Goal: Information Seeking & Learning: Learn about a topic

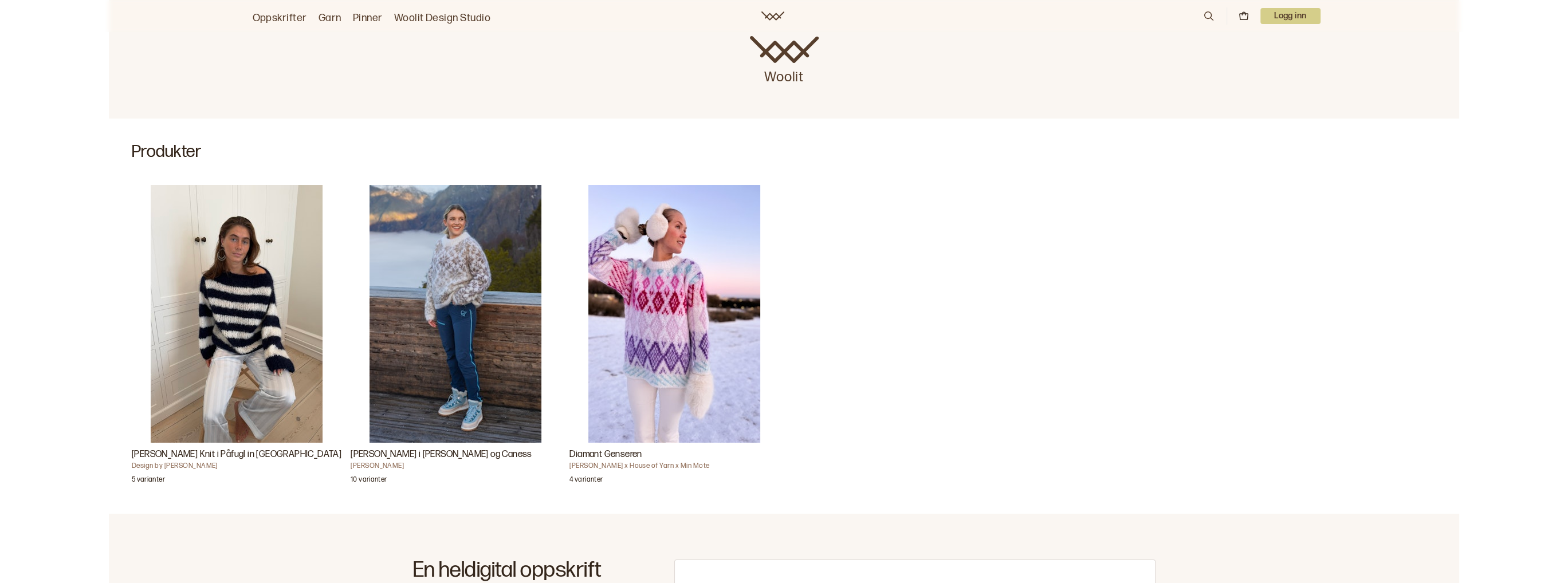
scroll to position [229, 0]
click at [672, 287] on img "Diamant Genseren" at bounding box center [674, 313] width 172 height 258
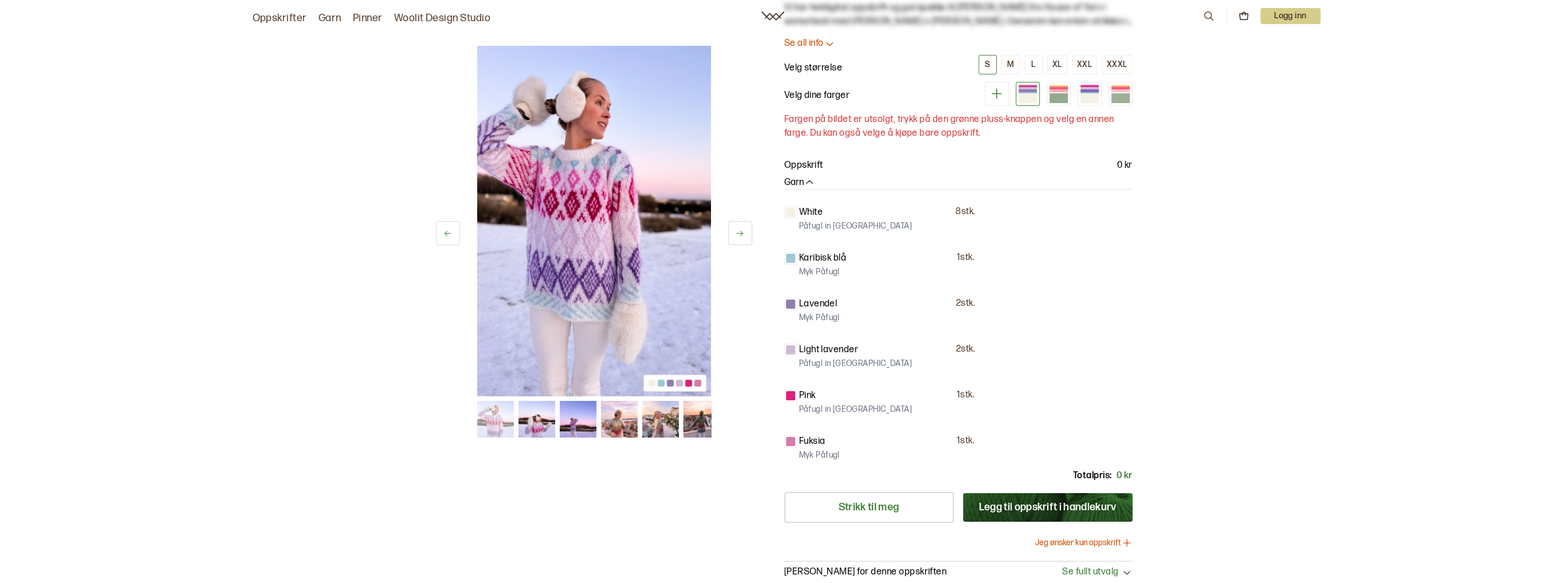
scroll to position [114, 0]
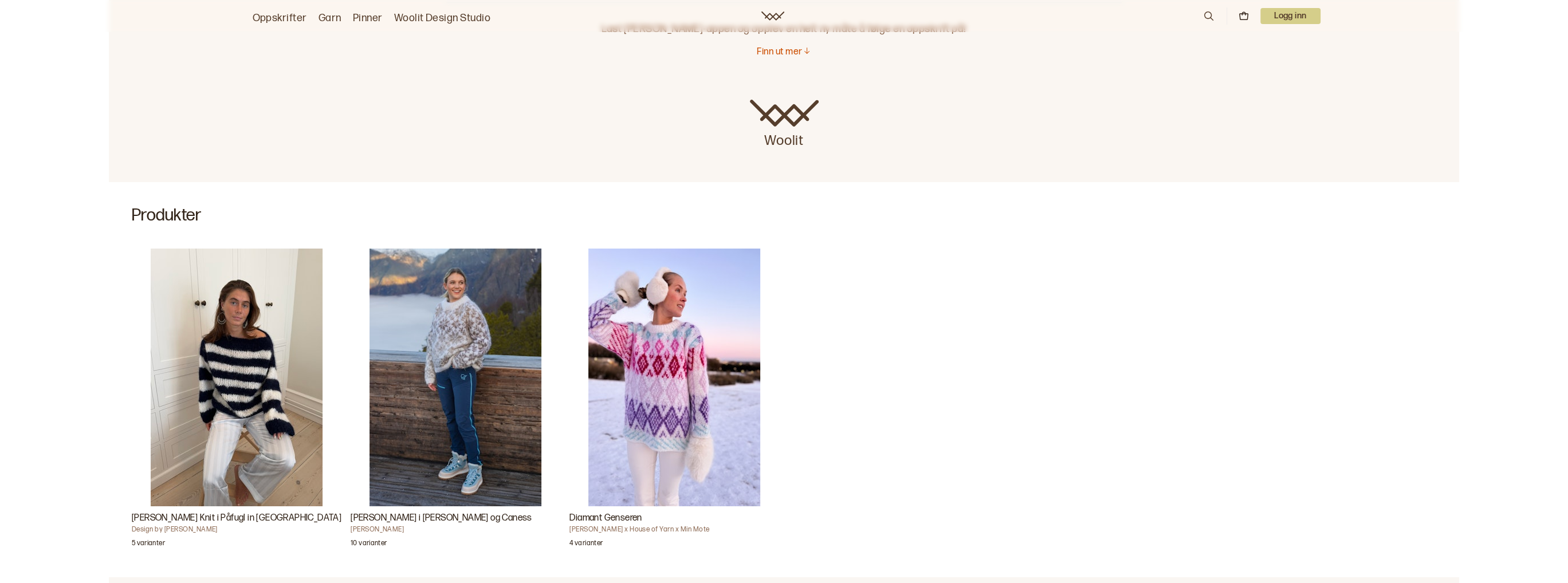
scroll to position [229, 0]
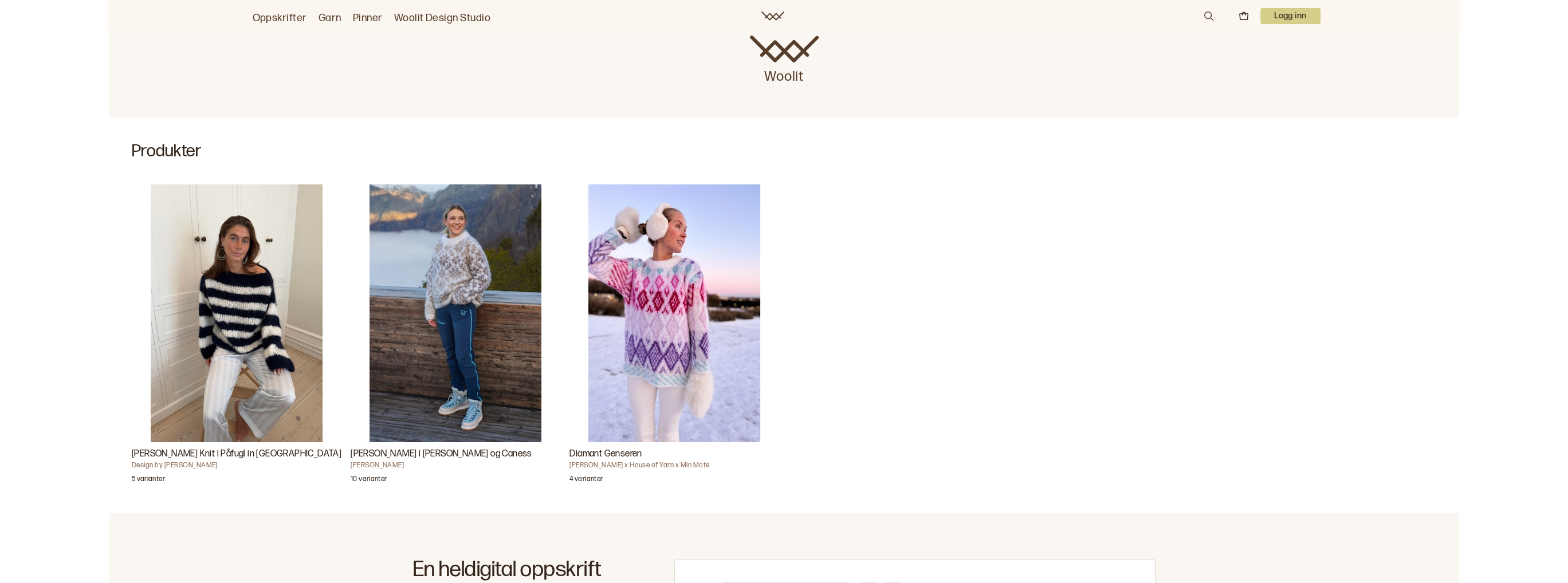
click at [323, 315] on img "Anna Olympia Knit i Påfugl in Paris" at bounding box center [237, 313] width 172 height 258
